Goal: Communication & Community: Answer question/provide support

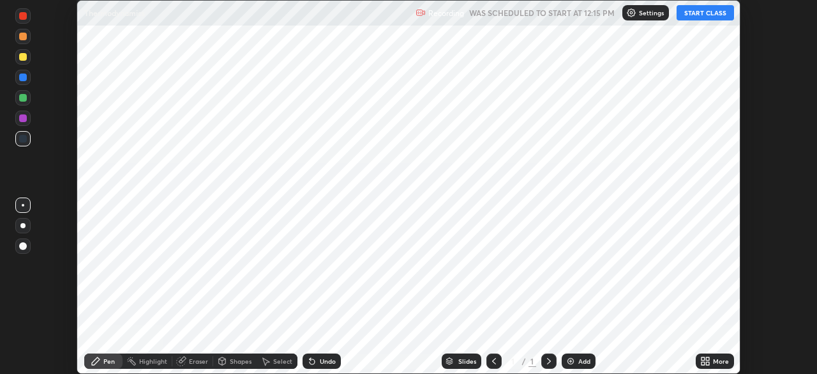
scroll to position [374, 817]
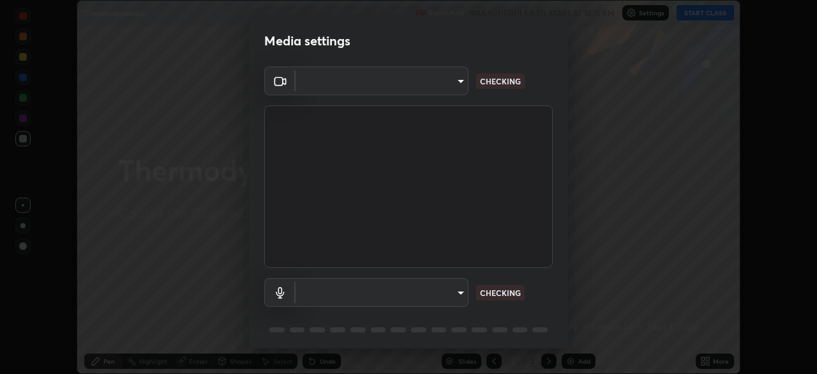
type input "948fa7bdf1557d7b90a8c57391c99ce3b3800c21834d1cf95a04e0d9860db1dc"
click at [425, 295] on body "Erase all Thermodynamics Recording WAS SCHEDULED TO START AT 12:15 PM Settings …" at bounding box center [408, 187] width 817 height 374
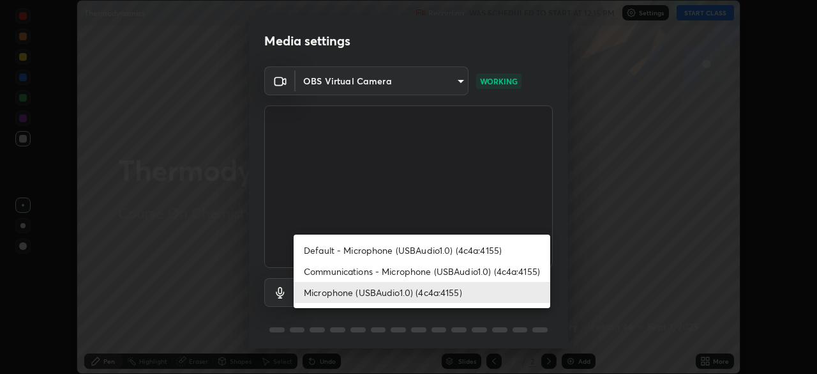
click at [387, 249] on li "Default - Microphone (USBAudio1.0) (4c4a:4155)" at bounding box center [422, 249] width 257 height 21
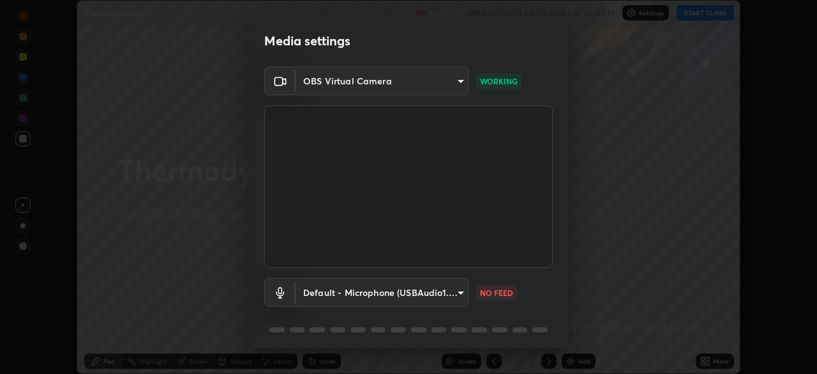
click at [390, 287] on body "Erase all Thermodynamics Recording WAS SCHEDULED TO START AT 12:15 PM Settings …" at bounding box center [408, 187] width 817 height 374
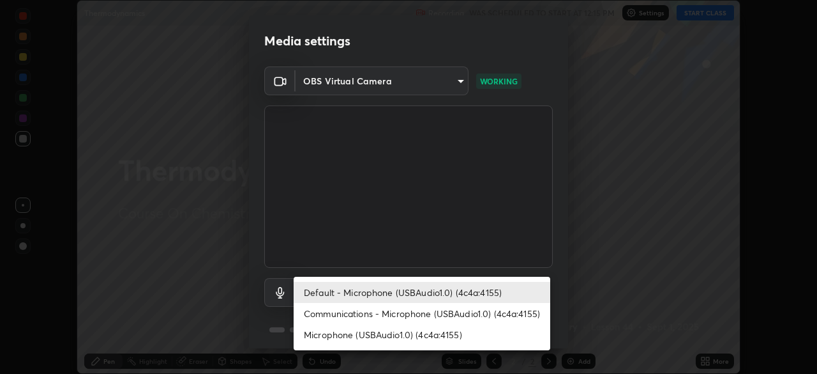
click at [369, 336] on li "Microphone (USBAudio1.0) (4c4a:4155)" at bounding box center [422, 334] width 257 height 21
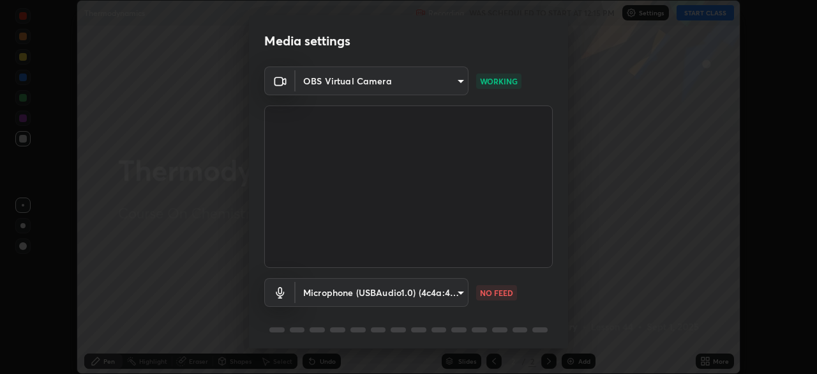
click at [388, 297] on body "Erase all Thermodynamics Recording WAS SCHEDULED TO START AT 12:15 PM Settings …" at bounding box center [408, 187] width 817 height 374
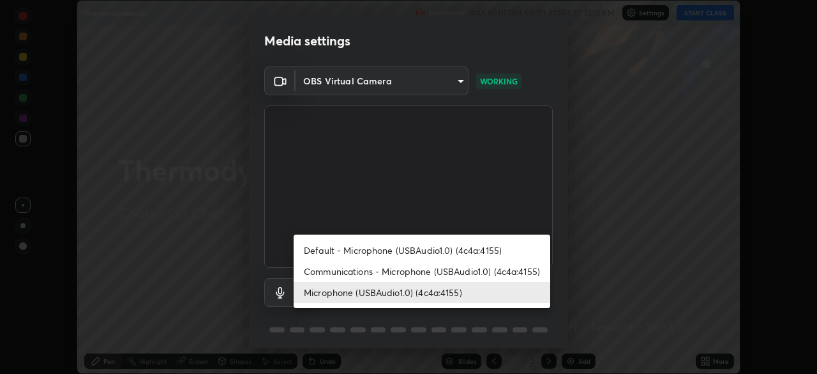
click at [398, 248] on li "Default - Microphone (USBAudio1.0) (4c4a:4155)" at bounding box center [422, 249] width 257 height 21
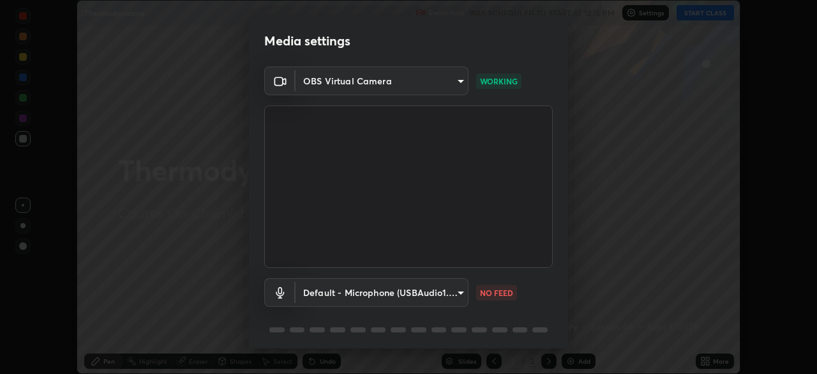
click at [372, 290] on body "Erase all Thermodynamics Recording WAS SCHEDULED TO START AT 12:15 PM Settings …" at bounding box center [408, 187] width 817 height 374
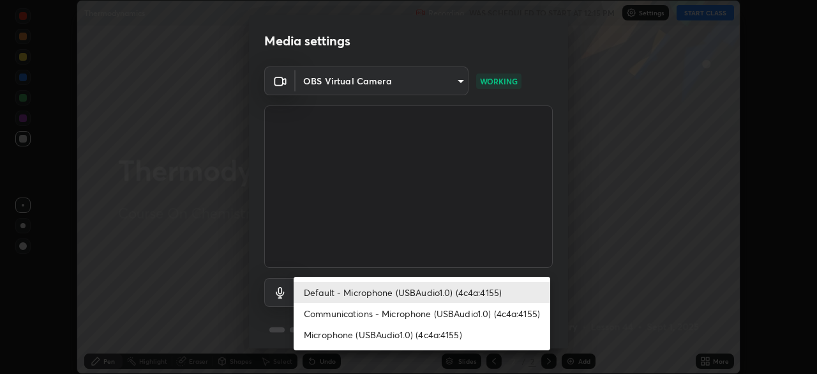
click at [363, 337] on li "Microphone (USBAudio1.0) (4c4a:4155)" at bounding box center [422, 334] width 257 height 21
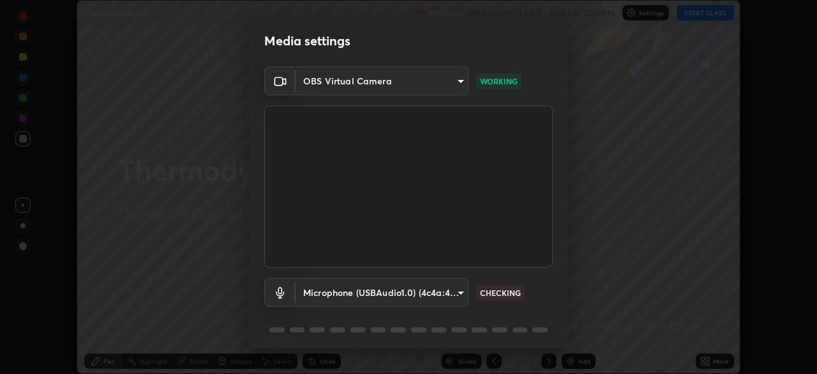
click at [374, 294] on body "Erase all Thermodynamics Recording WAS SCHEDULED TO START AT 12:15 PM Settings …" at bounding box center [408, 187] width 817 height 374
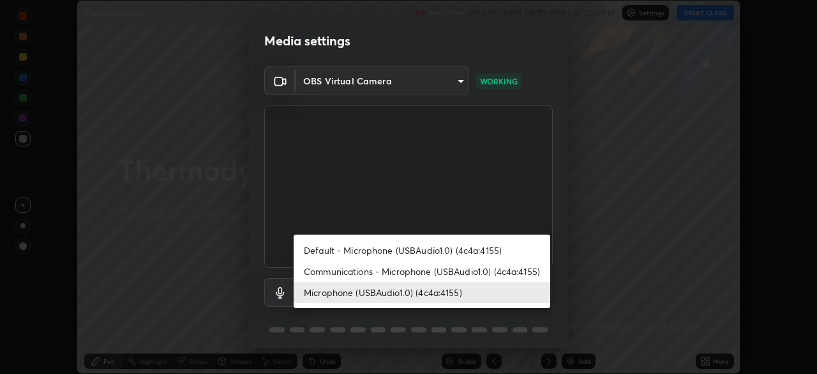
click at [379, 273] on li "Communications - Microphone (USBAudio1.0) (4c4a:4155)" at bounding box center [422, 271] width 257 height 21
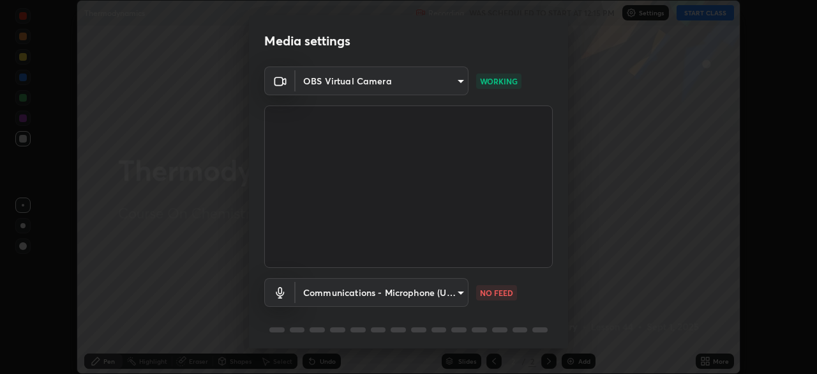
click at [336, 291] on body "Erase all Thermodynamics Recording WAS SCHEDULED TO START AT 12:15 PM Settings …" at bounding box center [408, 187] width 817 height 374
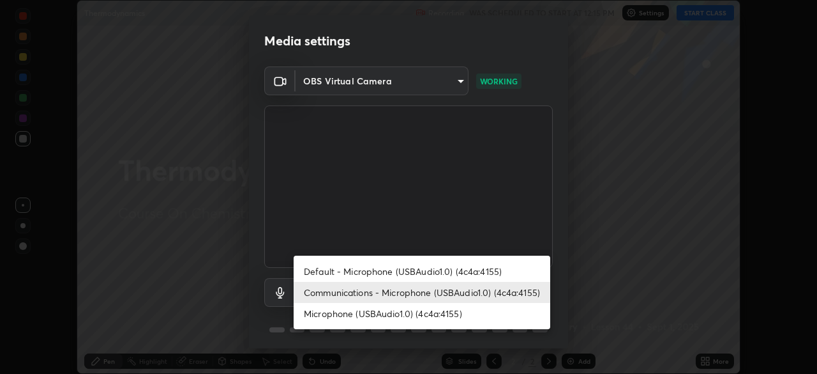
click at [354, 314] on li "Microphone (USBAudio1.0) (4c4a:4155)" at bounding box center [422, 313] width 257 height 21
type input "73cb1bacea0c3c17b4945d4b67212b59934f5e67cfe6fc95cb2f3f4e767c9b06"
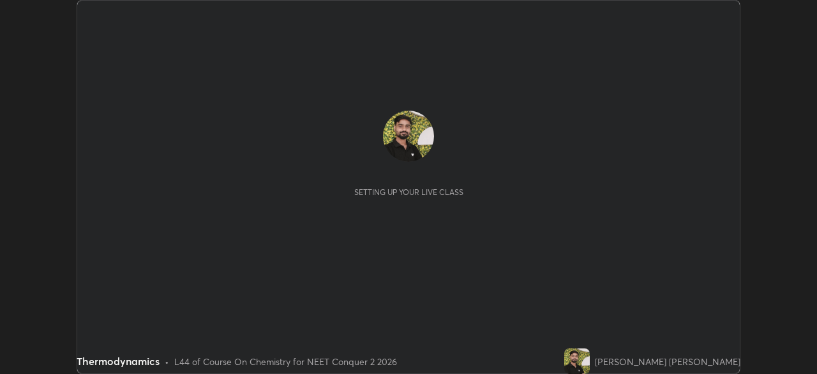
scroll to position [374, 817]
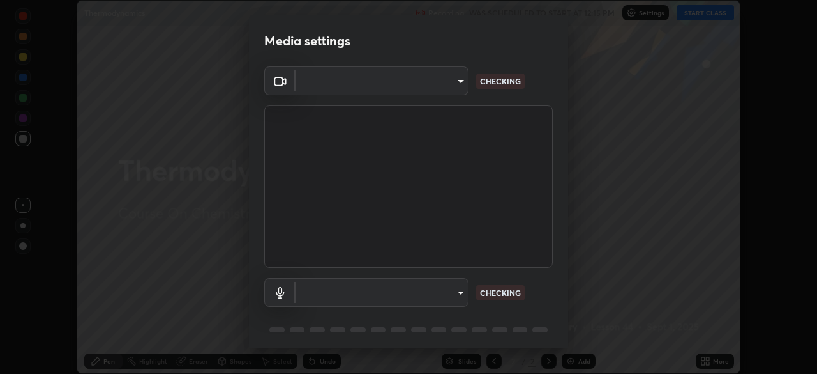
type input "948fa7bdf1557d7b90a8c57391c99ce3b3800c21834d1cf95a04e0d9860db1dc"
click at [362, 290] on body "Erase all Thermodynamics Recording WAS SCHEDULED TO START AT 12:15 PM Settings …" at bounding box center [408, 187] width 817 height 374
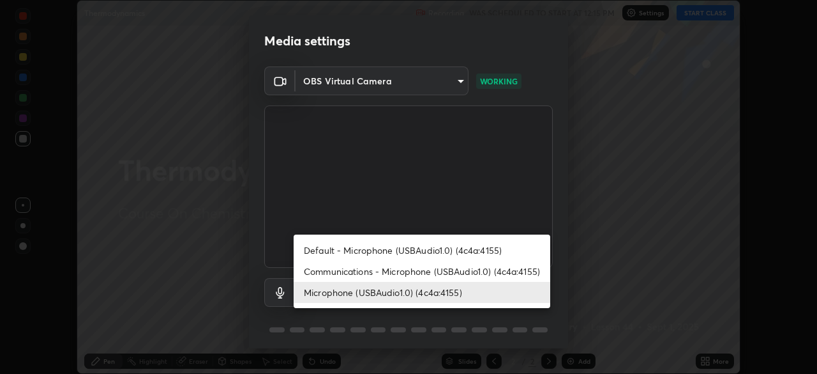
click at [365, 290] on li "Microphone (USBAudio1.0) (4c4a:4155)" at bounding box center [422, 292] width 257 height 21
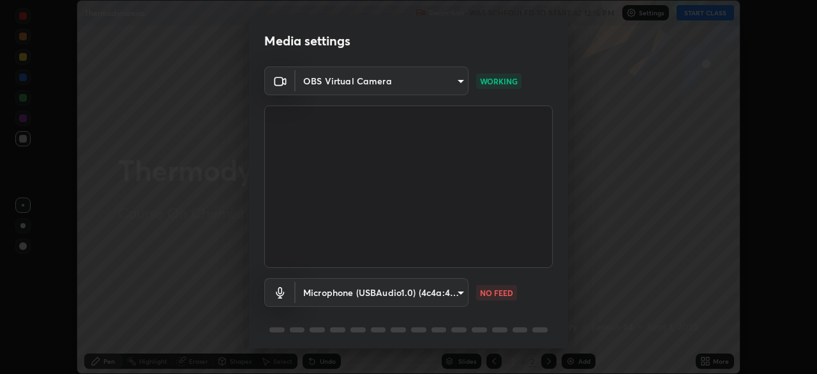
click at [373, 296] on body "Erase all Thermodynamics Recording WAS SCHEDULED TO START AT 12:15 PM Settings …" at bounding box center [408, 187] width 817 height 374
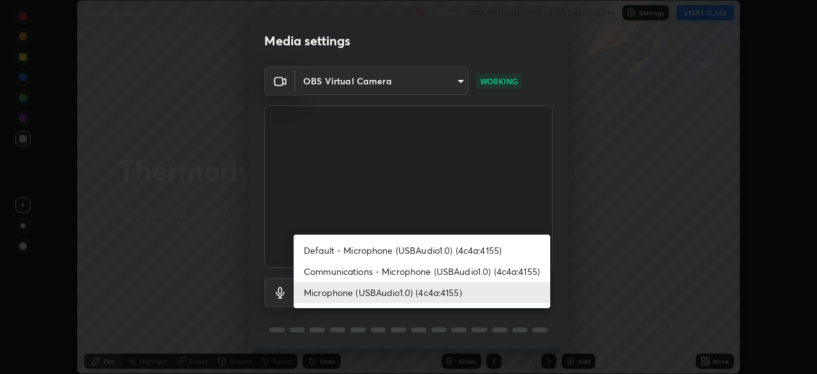
click at [366, 276] on li "Communications - Microphone (USBAudio1.0) (4c4a:4155)" at bounding box center [422, 271] width 257 height 21
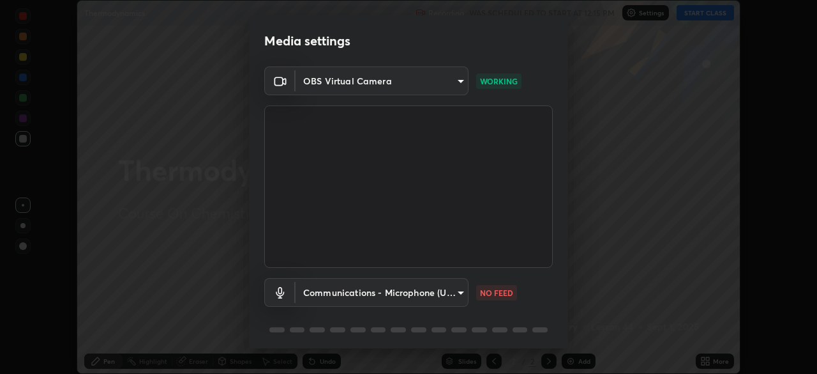
type input "communications"
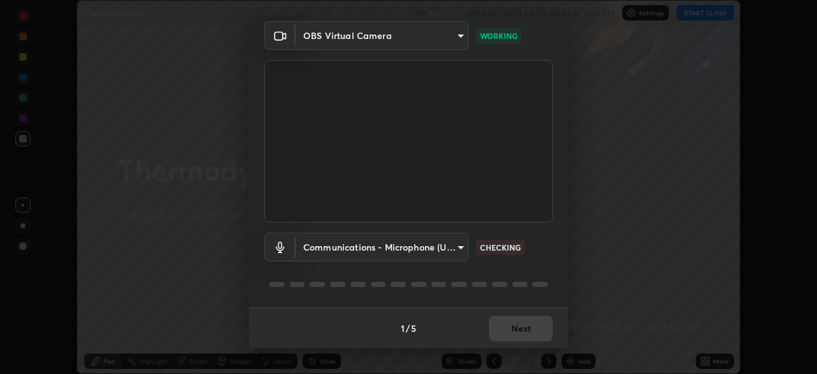
scroll to position [0, 0]
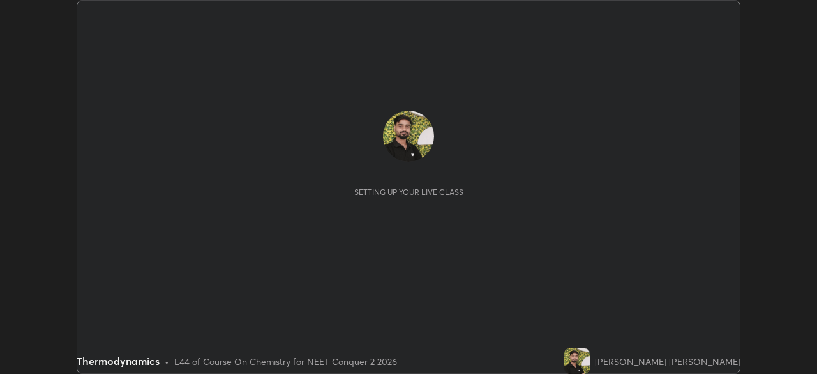
scroll to position [374, 817]
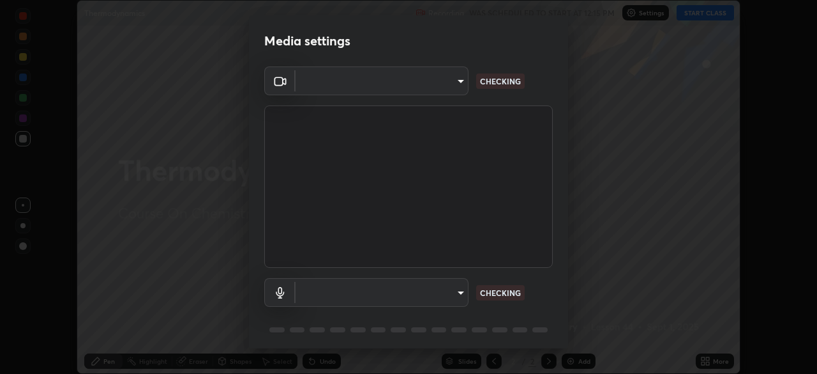
type input "948fa7bdf1557d7b90a8c57391c99ce3b3800c21834d1cf95a04e0d9860db1dc"
click at [344, 301] on body "Erase all Thermodynamics Recording WAS SCHEDULED TO START AT 12:15 PM Settings …" at bounding box center [408, 187] width 817 height 374
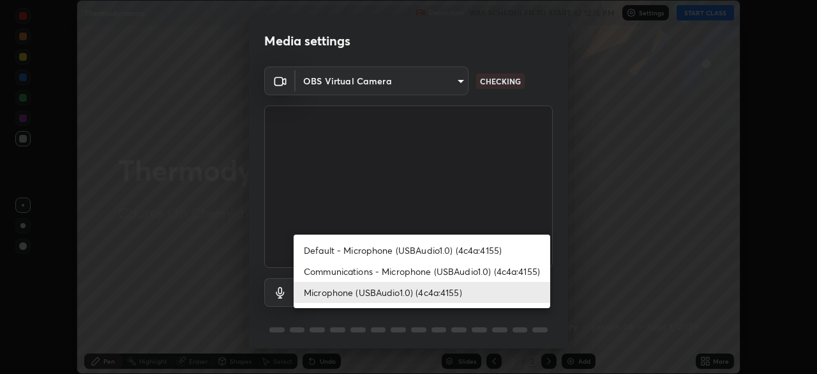
click at [337, 291] on li "Microphone (USBAudio1.0) (4c4a:4155)" at bounding box center [422, 292] width 257 height 21
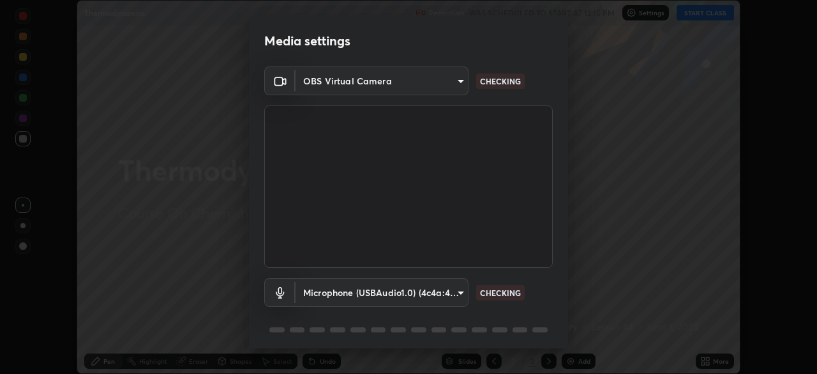
click at [438, 294] on body "Erase all Thermodynamics Recording WAS SCHEDULED TO START AT 12:15 PM Settings …" at bounding box center [408, 187] width 817 height 374
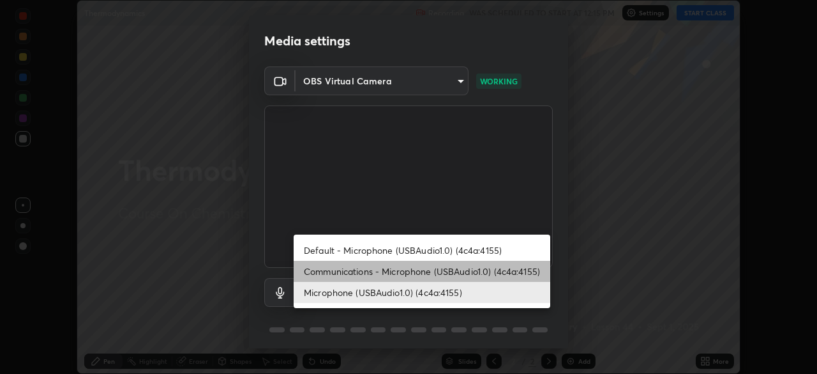
click at [465, 273] on li "Communications - Microphone (USBAudio1.0) (4c4a:4155)" at bounding box center [422, 271] width 257 height 21
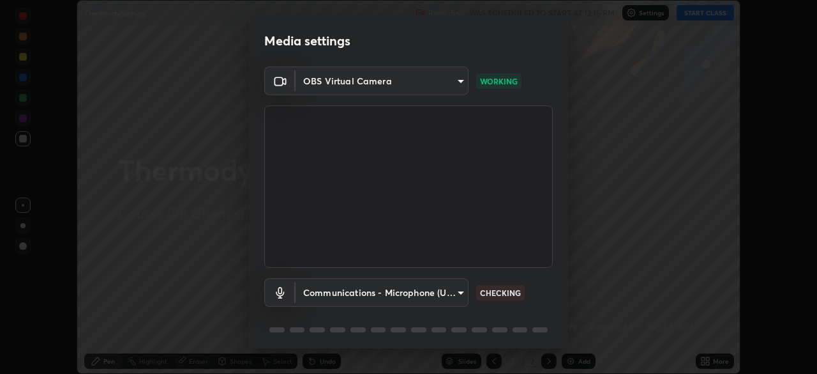
click at [443, 295] on body "Erase all Thermodynamics Recording WAS SCHEDULED TO START AT 12:15 PM Settings …" at bounding box center [408, 187] width 817 height 374
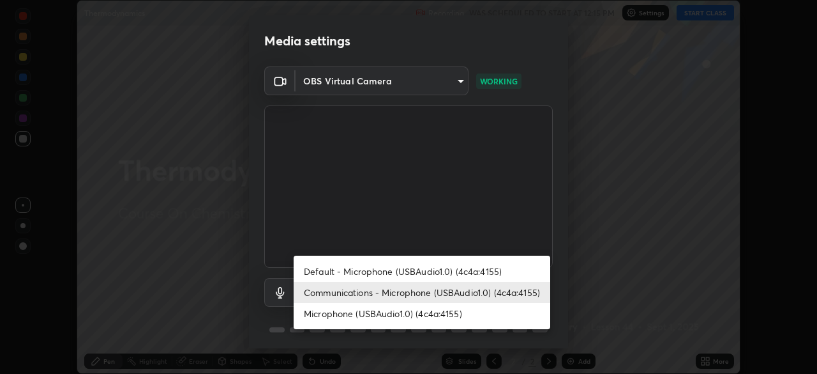
click at [451, 273] on li "Default - Microphone (USBAudio1.0) (4c4a:4155)" at bounding box center [422, 271] width 257 height 21
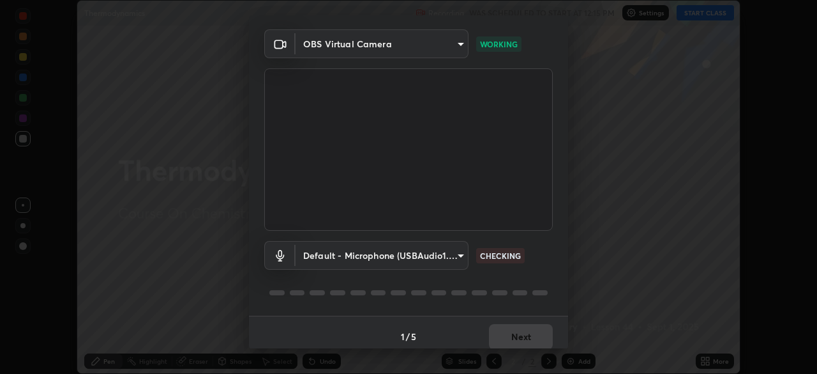
scroll to position [45, 0]
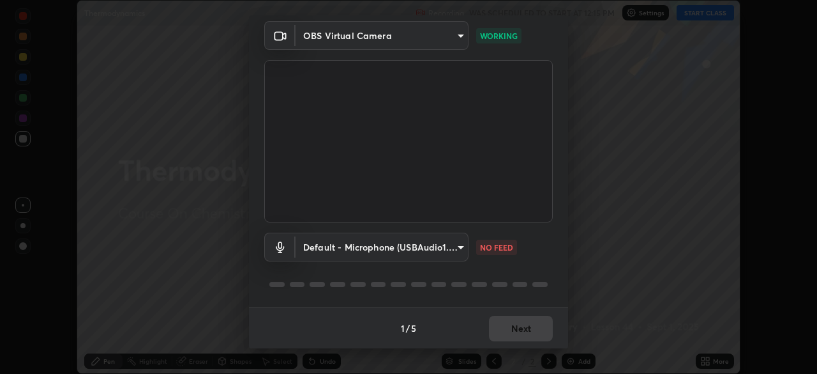
click at [440, 253] on body "Erase all Thermodynamics Recording WAS SCHEDULED TO START AT 12:15 PM Settings …" at bounding box center [408, 187] width 817 height 374
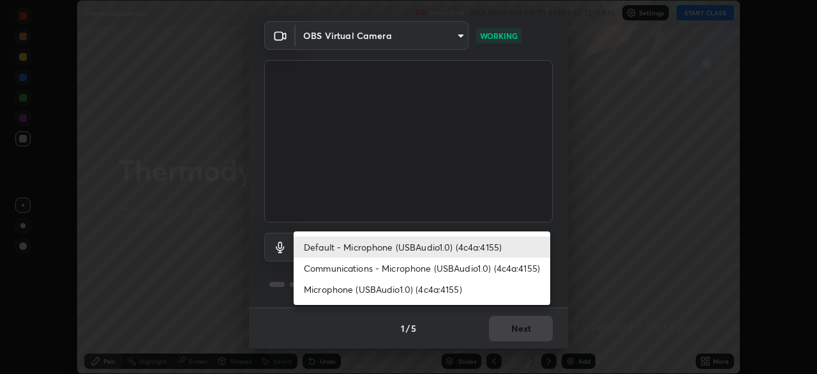
click at [421, 287] on li "Microphone (USBAudio1.0) (4c4a:4155)" at bounding box center [422, 288] width 257 height 21
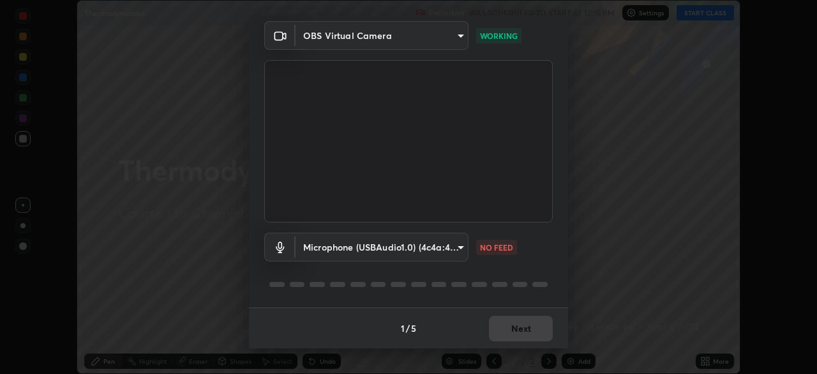
click at [393, 252] on body "Erase all Thermodynamics Recording WAS SCHEDULED TO START AT 12:15 PM Settings …" at bounding box center [408, 187] width 817 height 374
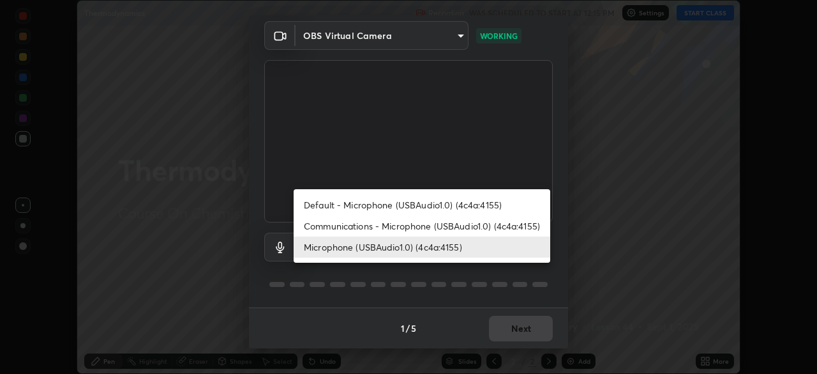
click at [377, 223] on li "Communications - Microphone (USBAudio1.0) (4c4a:4155)" at bounding box center [422, 225] width 257 height 21
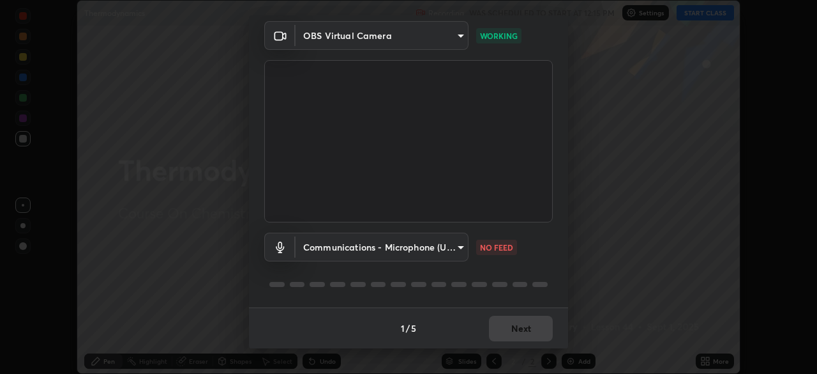
click at [429, 250] on body "Erase all Thermodynamics Recording WAS SCHEDULED TO START AT 12:15 PM Settings …" at bounding box center [408, 187] width 817 height 374
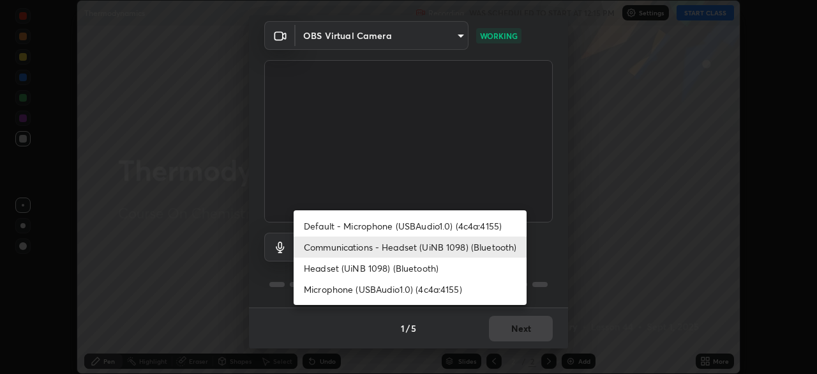
click at [372, 269] on li "Headset (UiNB 1098) (Bluetooth)" at bounding box center [410, 267] width 233 height 21
type input "f498c8b8cc71a508aeff0bc4d21eb7efedb48021b6e4a4c8f279c8631c3e11ec"
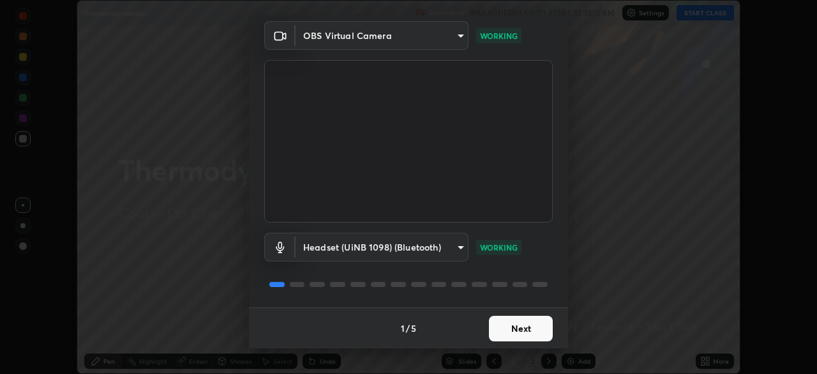
click at [536, 333] on button "Next" at bounding box center [521, 328] width 64 height 26
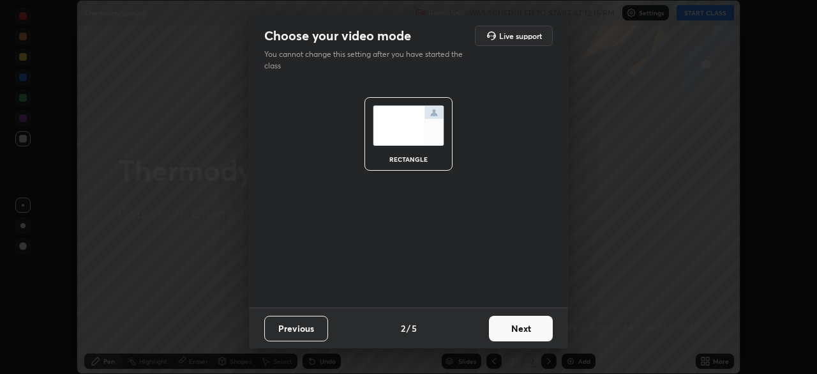
scroll to position [0, 0]
click at [533, 328] on button "Next" at bounding box center [521, 328] width 64 height 26
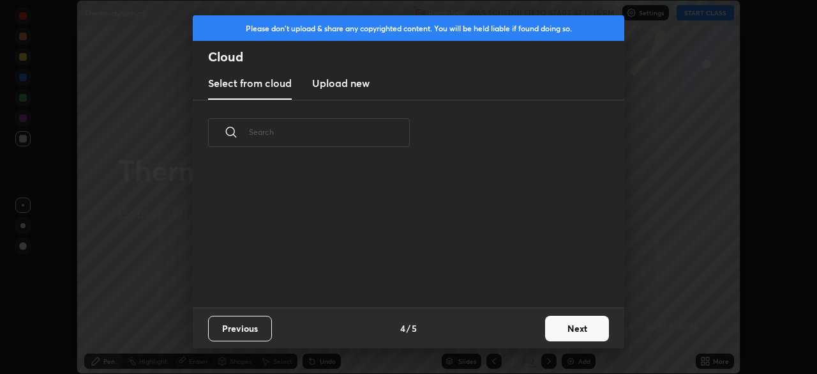
click at [568, 326] on button "Next" at bounding box center [577, 328] width 64 height 26
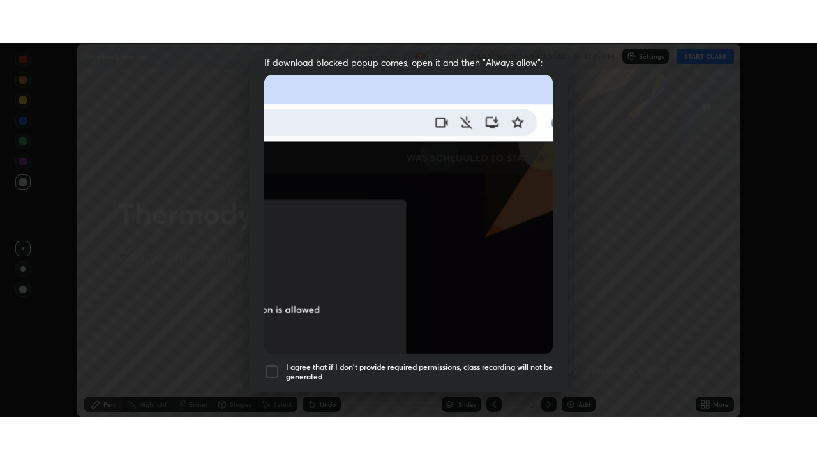
scroll to position [306, 0]
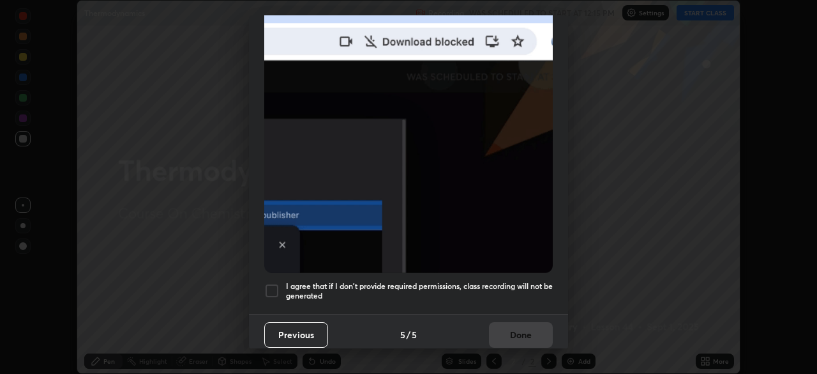
click at [276, 285] on div at bounding box center [271, 290] width 15 height 15
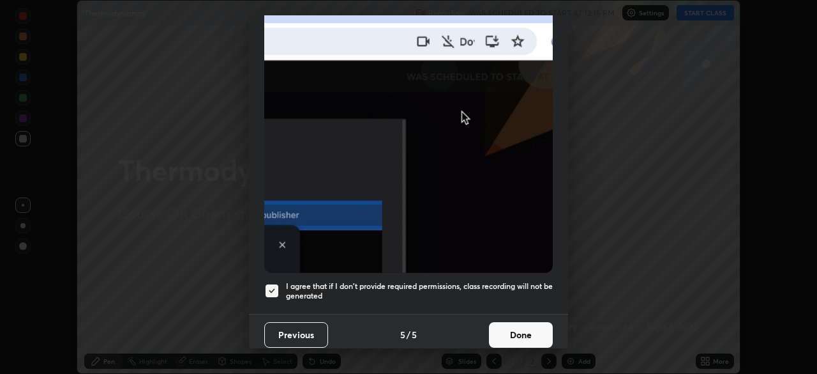
click at [547, 332] on button "Done" at bounding box center [521, 335] width 64 height 26
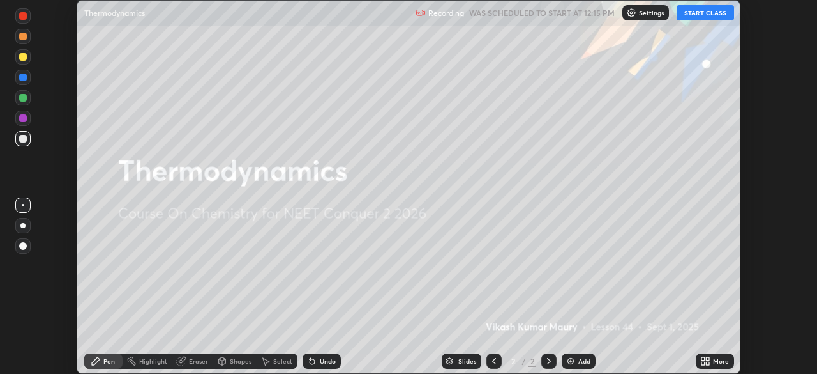
click at [698, 16] on button "START CLASS" at bounding box center [705, 12] width 57 height 15
click at [703, 358] on icon at bounding box center [703, 358] width 3 height 3
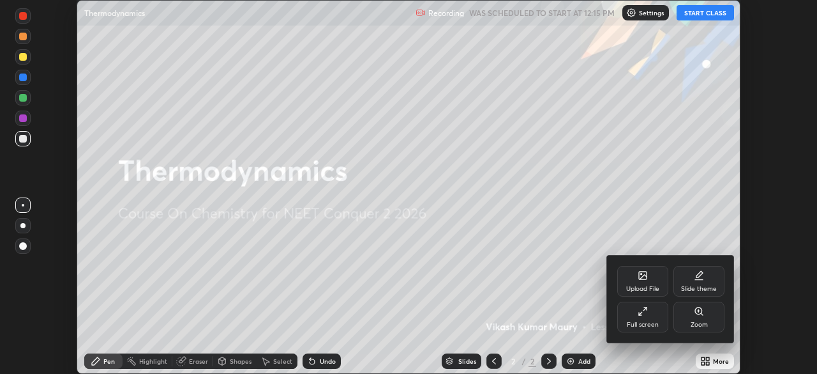
click at [644, 324] on div "Full screen" at bounding box center [643, 324] width 32 height 6
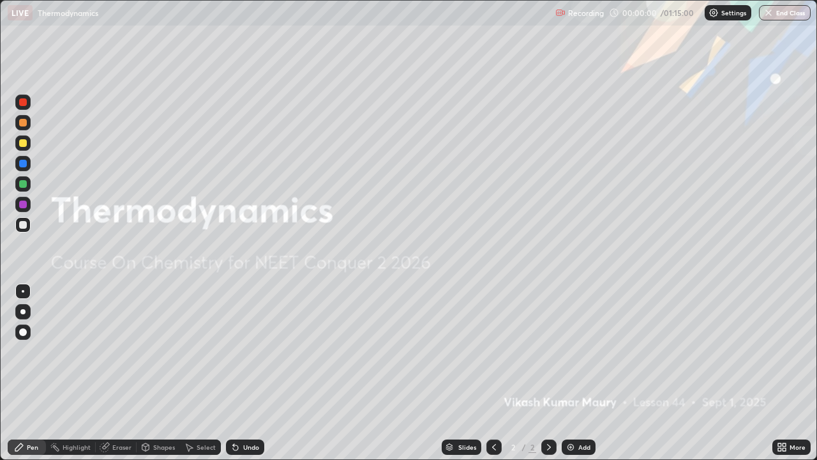
scroll to position [460, 817]
click at [548, 373] on icon at bounding box center [549, 447] width 10 height 10
click at [575, 373] on div "Add" at bounding box center [579, 446] width 34 height 15
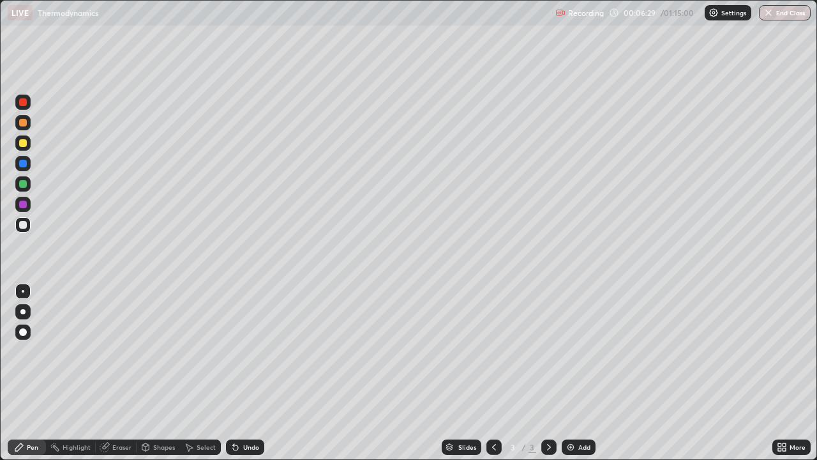
click at [580, 373] on div "Add" at bounding box center [585, 447] width 12 height 6
click at [116, 373] on div "Eraser" at bounding box center [116, 446] width 41 height 15
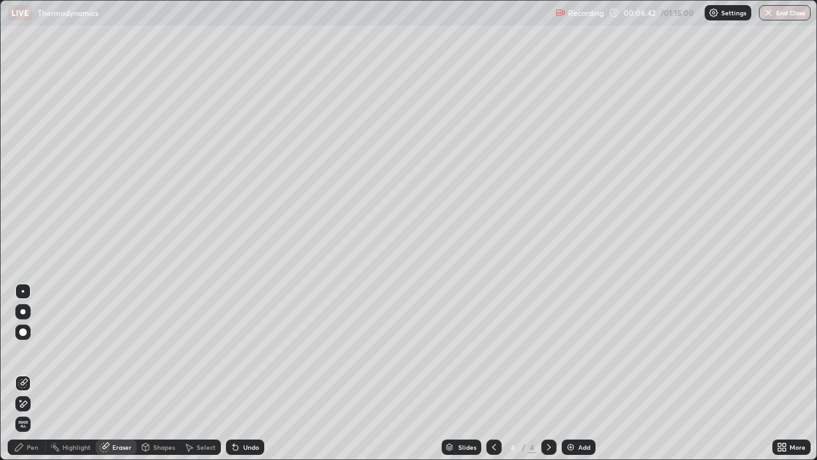
click at [24, 373] on icon at bounding box center [23, 403] width 10 height 11
click at [31, 373] on div "Pen" at bounding box center [32, 447] width 11 height 6
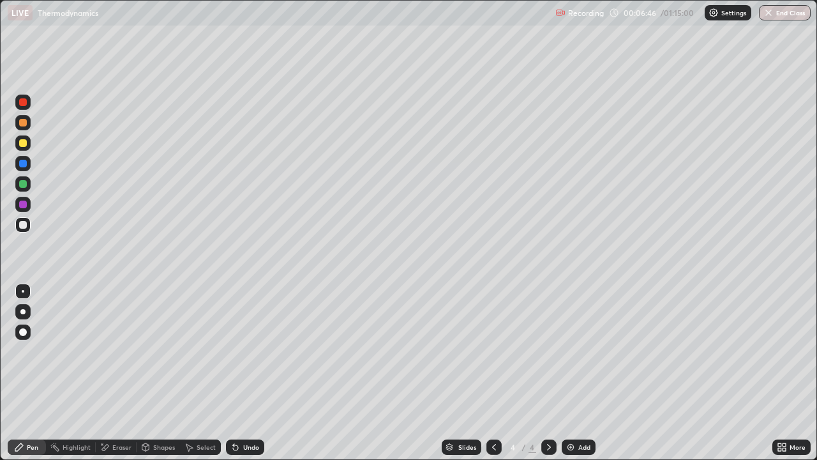
click at [34, 373] on div "Pen" at bounding box center [27, 446] width 38 height 15
click at [579, 373] on div "Add" at bounding box center [585, 447] width 12 height 6
click at [499, 373] on div at bounding box center [494, 446] width 15 height 15
click at [487, 373] on div at bounding box center [494, 446] width 15 height 15
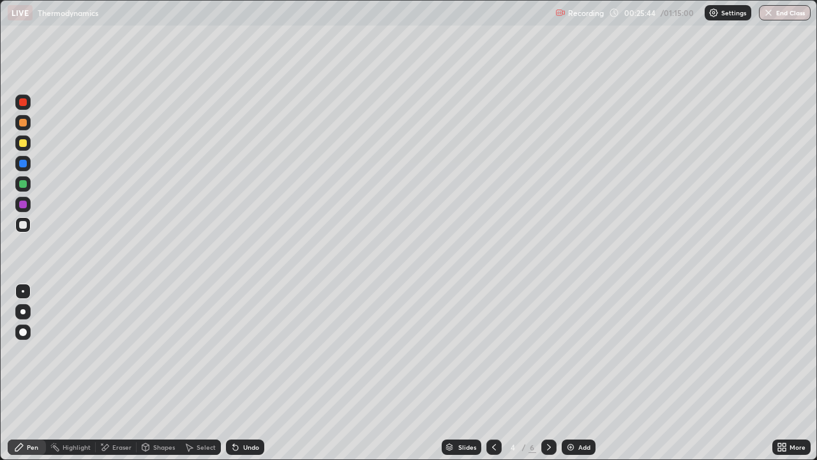
click at [549, 373] on icon at bounding box center [549, 447] width 10 height 10
click at [552, 373] on icon at bounding box center [549, 447] width 10 height 10
click at [548, 373] on icon at bounding box center [549, 447] width 10 height 10
click at [577, 373] on div "Add" at bounding box center [579, 446] width 34 height 15
click at [119, 373] on div "Eraser" at bounding box center [121, 447] width 19 height 6
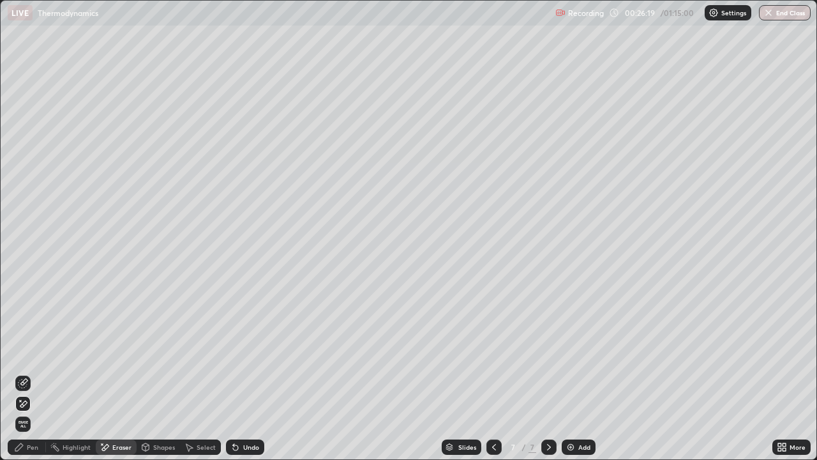
click at [25, 373] on div "Pen" at bounding box center [27, 446] width 38 height 15
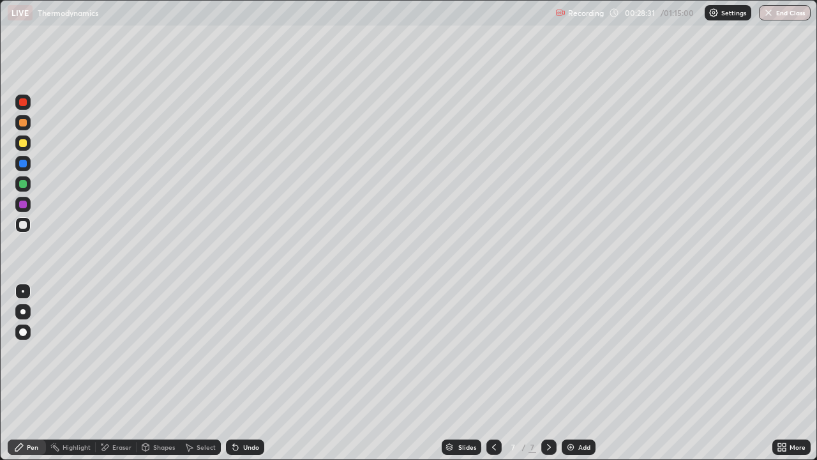
click at [119, 373] on div "Eraser" at bounding box center [121, 447] width 19 height 6
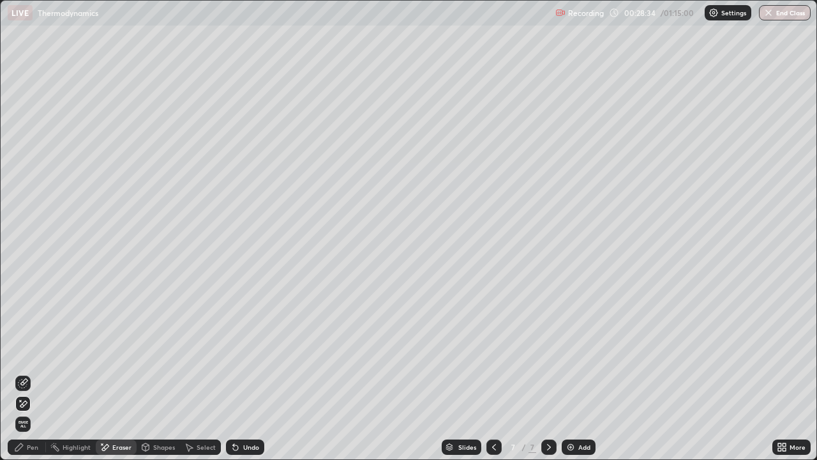
click at [29, 373] on div "Pen" at bounding box center [32, 447] width 11 height 6
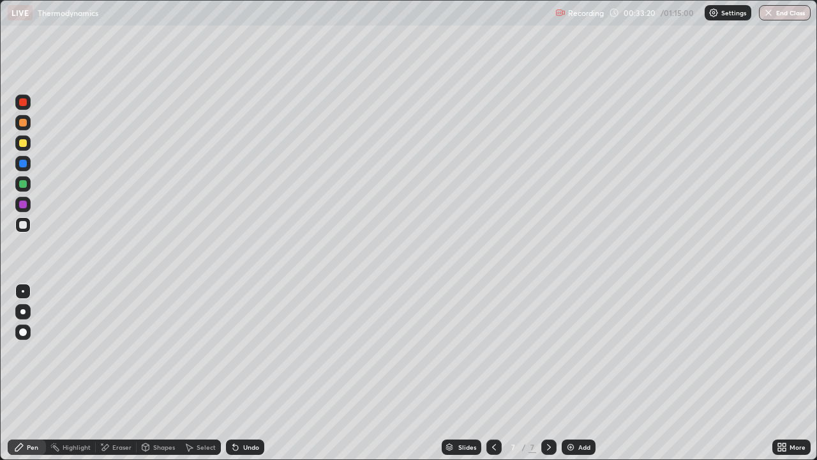
click at [579, 373] on div "Add" at bounding box center [585, 447] width 12 height 6
click at [493, 373] on icon at bounding box center [494, 447] width 10 height 10
click at [548, 373] on icon at bounding box center [549, 447] width 4 height 6
click at [493, 373] on icon at bounding box center [494, 447] width 10 height 10
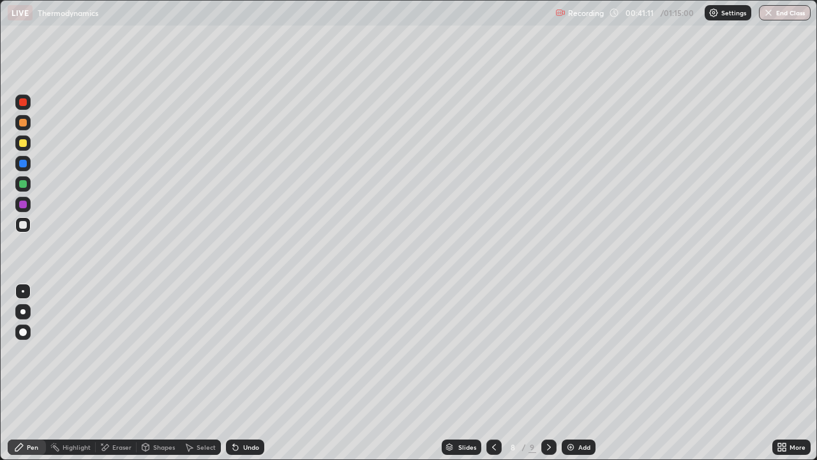
click at [493, 373] on icon at bounding box center [494, 447] width 10 height 10
click at [550, 373] on icon at bounding box center [549, 447] width 10 height 10
click at [548, 373] on icon at bounding box center [549, 447] width 10 height 10
click at [576, 373] on div "Add" at bounding box center [579, 446] width 34 height 15
click at [126, 373] on div "Eraser" at bounding box center [116, 446] width 41 height 15
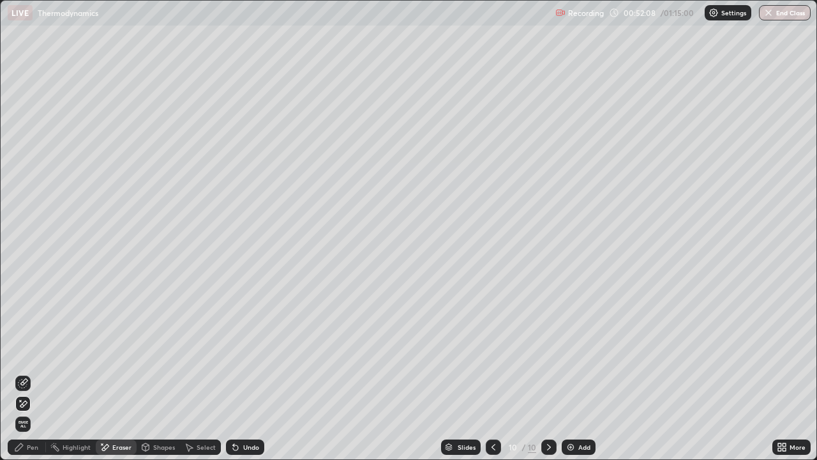
click at [31, 373] on div "Pen" at bounding box center [32, 447] width 11 height 6
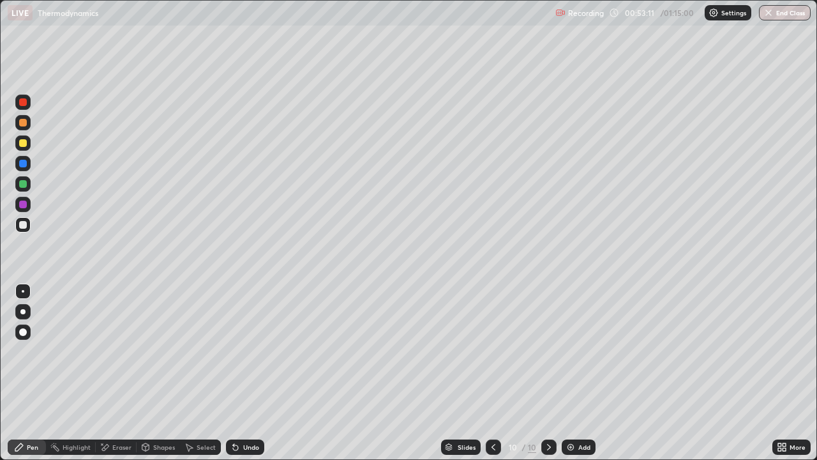
click at [579, 373] on div "Add" at bounding box center [585, 447] width 12 height 6
click at [493, 373] on icon at bounding box center [494, 447] width 10 height 10
click at [548, 373] on icon at bounding box center [549, 447] width 10 height 10
click at [118, 373] on div "Eraser" at bounding box center [121, 447] width 19 height 6
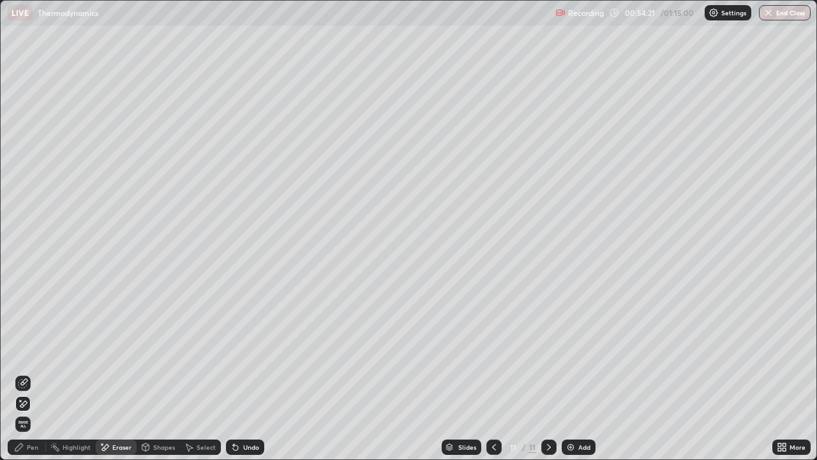
click at [32, 373] on div "Pen" at bounding box center [32, 447] width 11 height 6
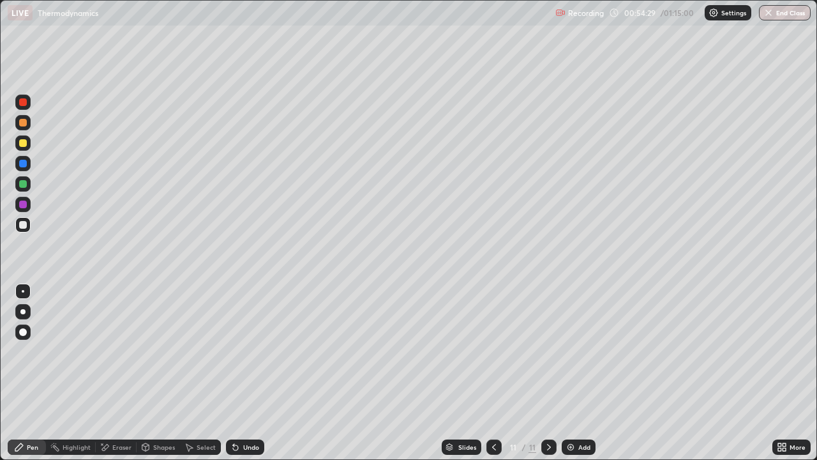
click at [113, 373] on div "Eraser" at bounding box center [121, 447] width 19 height 6
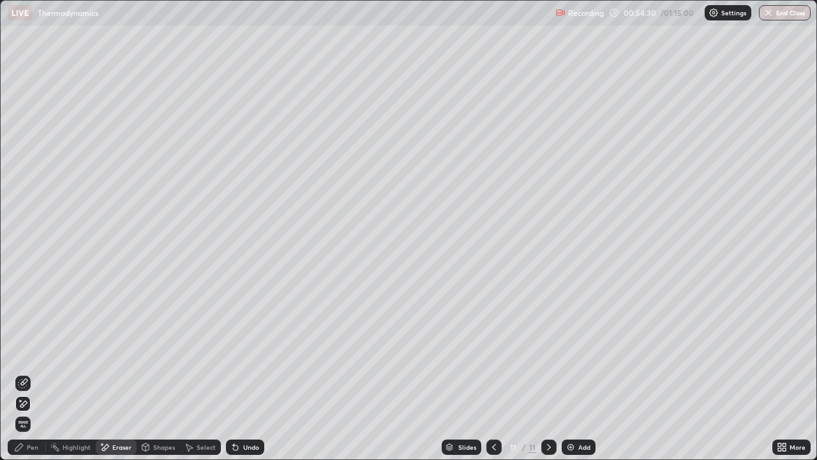
click at [29, 373] on div "Pen" at bounding box center [32, 447] width 11 height 6
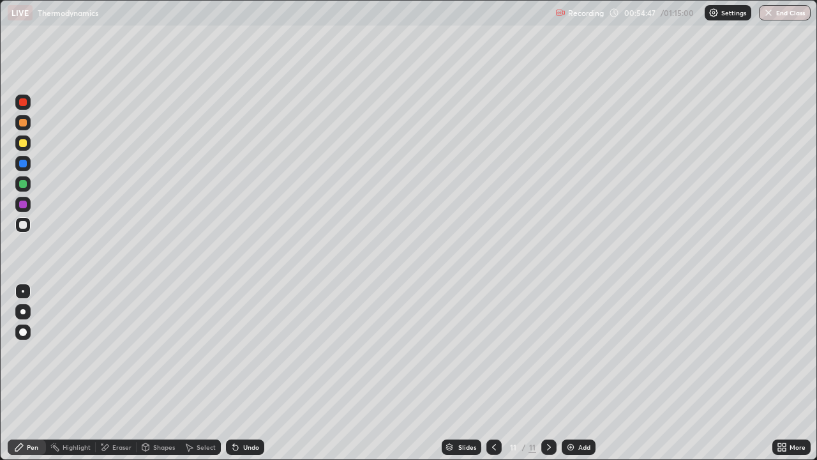
click at [22, 206] on div at bounding box center [23, 205] width 8 height 8
click at [548, 373] on icon at bounding box center [549, 447] width 10 height 10
click at [573, 373] on img at bounding box center [571, 447] width 10 height 10
click at [128, 373] on div "Eraser" at bounding box center [121, 447] width 19 height 6
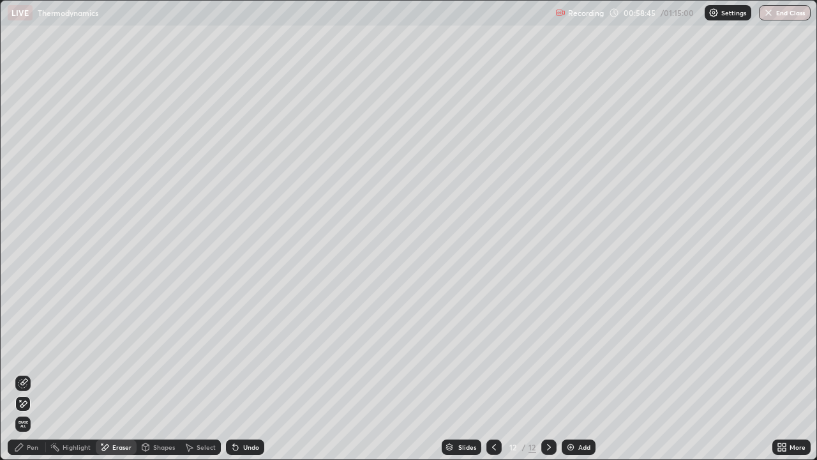
click at [33, 373] on div "Pen" at bounding box center [32, 447] width 11 height 6
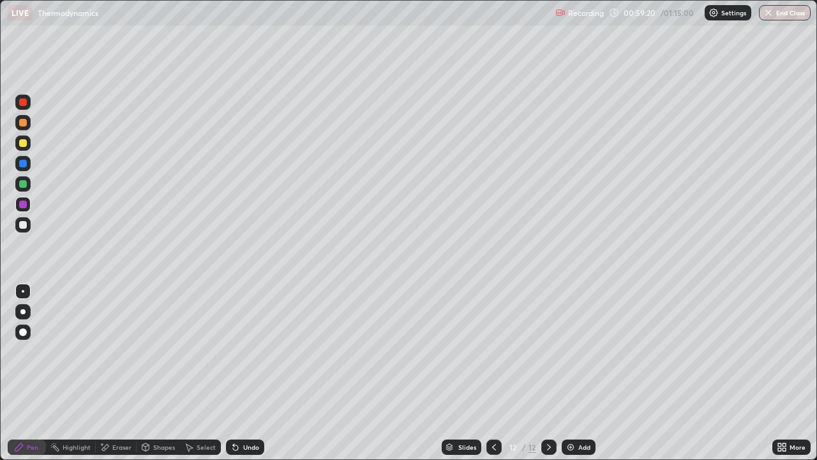
click at [117, 373] on div "Eraser" at bounding box center [116, 446] width 41 height 15
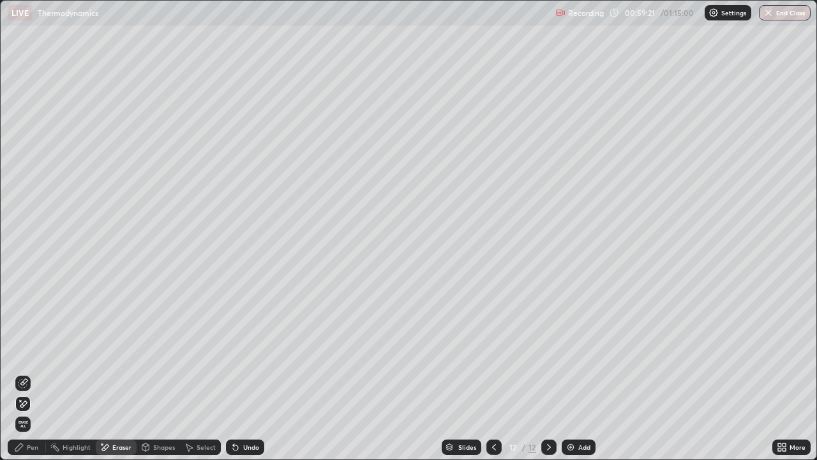
click at [34, 373] on div "Pen" at bounding box center [32, 447] width 11 height 6
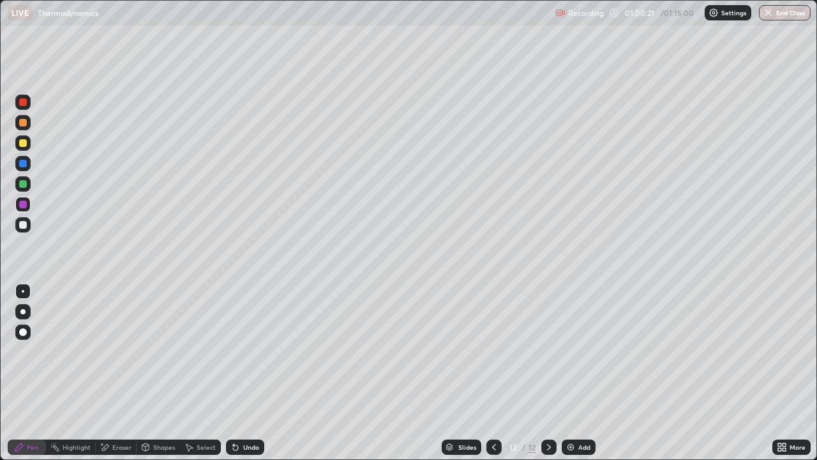
click at [497, 373] on icon at bounding box center [494, 447] width 10 height 10
click at [493, 373] on icon at bounding box center [494, 447] width 10 height 10
click at [555, 373] on div at bounding box center [548, 446] width 15 height 15
click at [495, 373] on icon at bounding box center [494, 447] width 10 height 10
click at [548, 373] on icon at bounding box center [549, 447] width 10 height 10
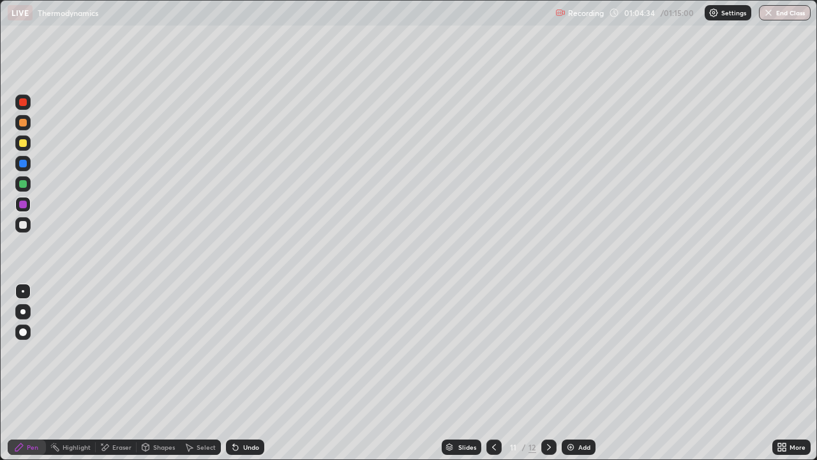
click at [548, 373] on icon at bounding box center [549, 447] width 10 height 10
click at [493, 373] on icon at bounding box center [494, 447] width 10 height 10
click at [549, 373] on icon at bounding box center [549, 447] width 10 height 10
click at [499, 373] on div at bounding box center [494, 446] width 15 height 15
click at [548, 373] on icon at bounding box center [549, 447] width 10 height 10
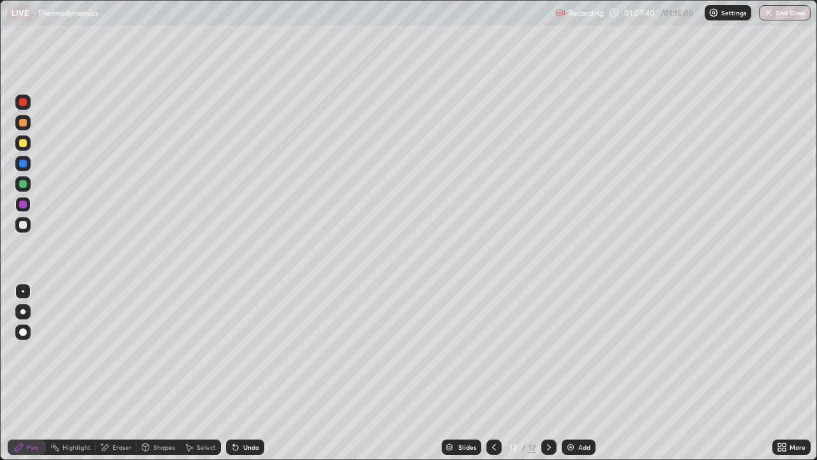
click at [789, 10] on button "End Class" at bounding box center [785, 12] width 52 height 15
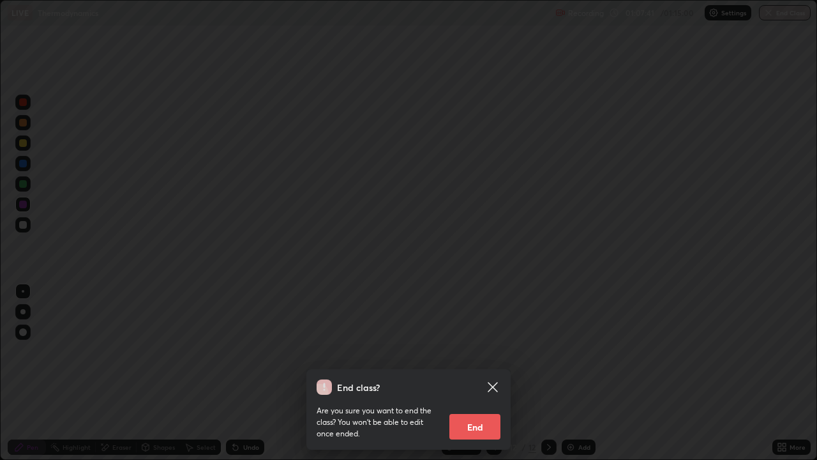
click at [486, 373] on button "End" at bounding box center [475, 427] width 51 height 26
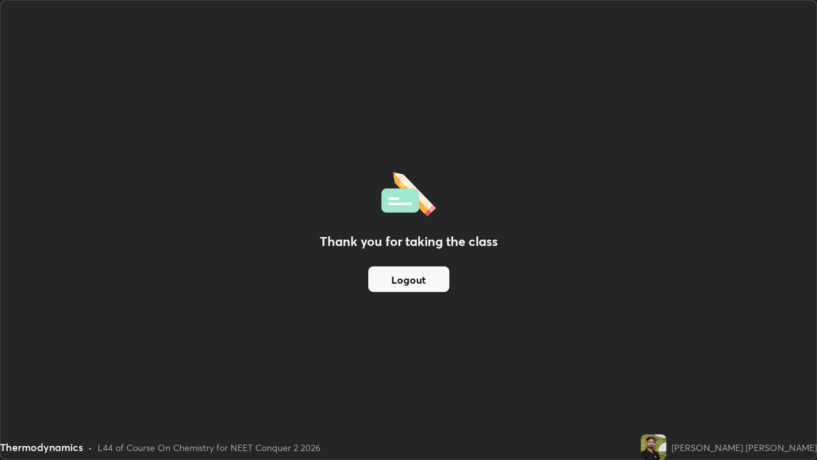
click at [414, 282] on button "Logout" at bounding box center [408, 279] width 81 height 26
click at [407, 273] on button "Logout" at bounding box center [408, 279] width 81 height 26
click at [412, 269] on button "Logout" at bounding box center [408, 279] width 81 height 26
